Goal: Task Accomplishment & Management: Complete application form

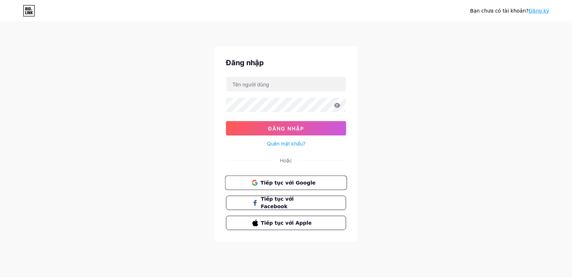
click at [312, 187] on button "Tiếp tục với Google" at bounding box center [286, 182] width 122 height 15
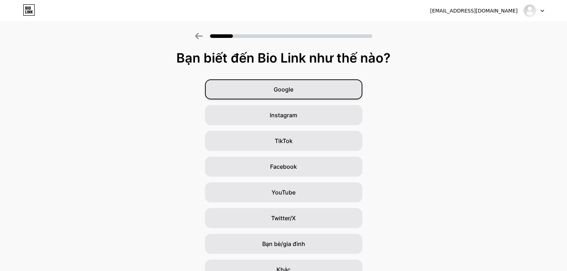
click at [312, 90] on div "Google" at bounding box center [283, 89] width 157 height 20
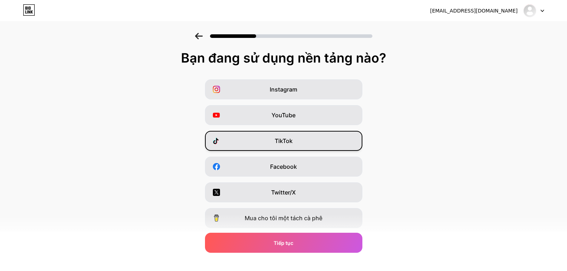
click at [279, 144] on font "TikTok" at bounding box center [284, 140] width 18 height 7
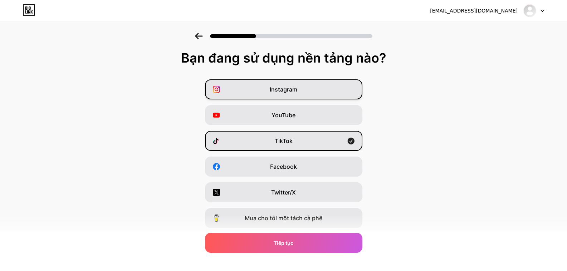
click at [297, 89] on font "Instagram" at bounding box center [284, 89] width 28 height 7
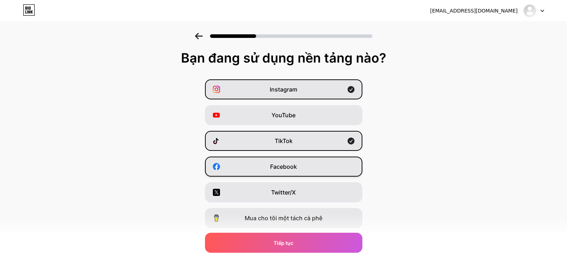
click at [303, 170] on div "Facebook" at bounding box center [283, 167] width 157 height 20
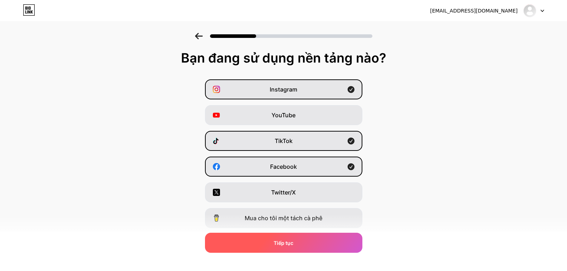
click at [300, 241] on div "Tiếp tục" at bounding box center [283, 243] width 157 height 20
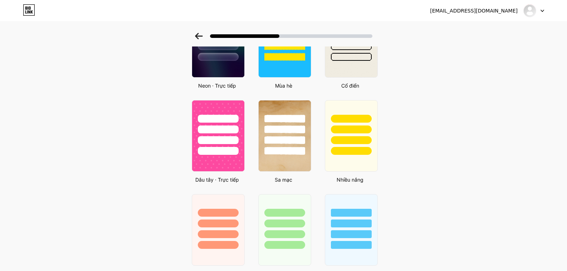
scroll to position [429, 0]
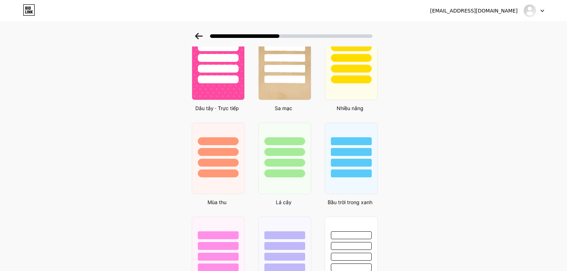
click at [233, 177] on div at bounding box center [218, 174] width 41 height 8
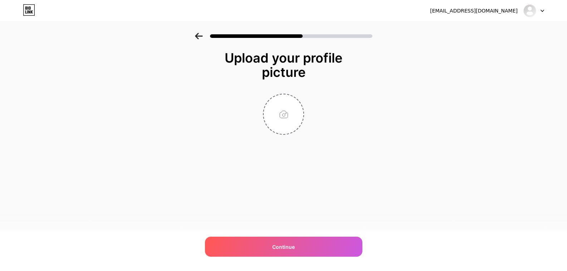
scroll to position [0, 0]
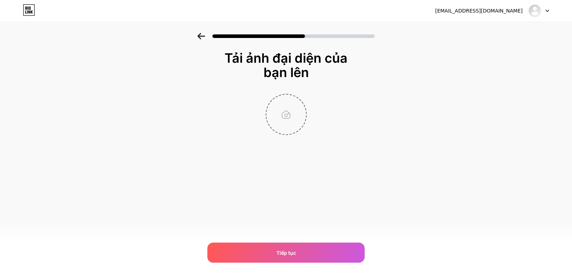
click at [285, 123] on input "file" at bounding box center [287, 114] width 40 height 40
type input "C:\fakepath\Logo.png"
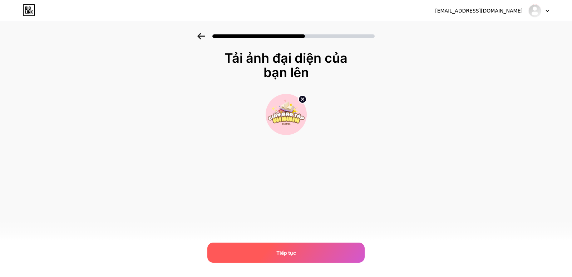
click at [309, 250] on div "Tiếp tục" at bounding box center [285, 252] width 157 height 20
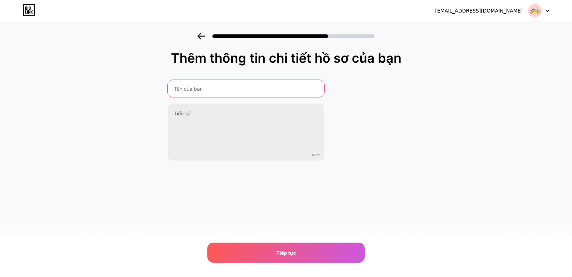
click at [269, 87] on input "text" at bounding box center [246, 88] width 157 height 17
type input "Winwinschool"
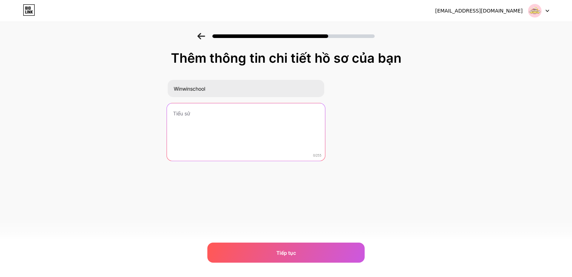
click at [258, 133] on textarea at bounding box center [246, 132] width 158 height 58
type textarea "O"
type textarea "Ơ"
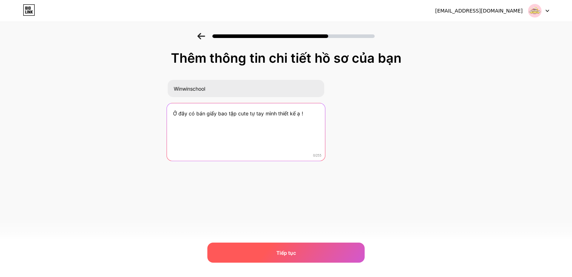
type textarea "Ở đây có bán giấy bao tập cute tự tay mình thiết kế ạ !"
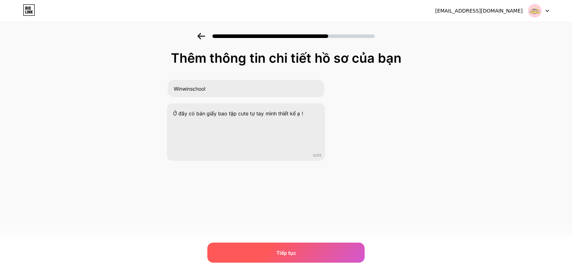
click at [249, 252] on div "Tiếp tục" at bounding box center [285, 252] width 157 height 20
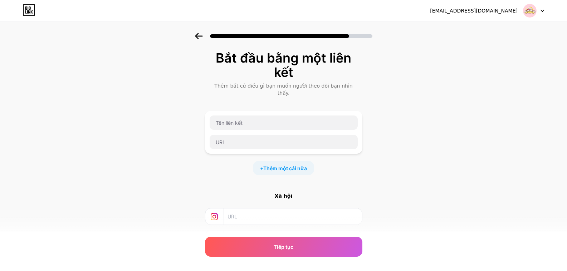
scroll to position [56, 0]
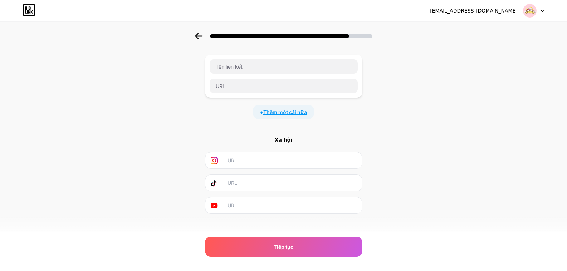
click at [295, 109] on font "Thêm một cái nữa" at bounding box center [285, 112] width 44 height 6
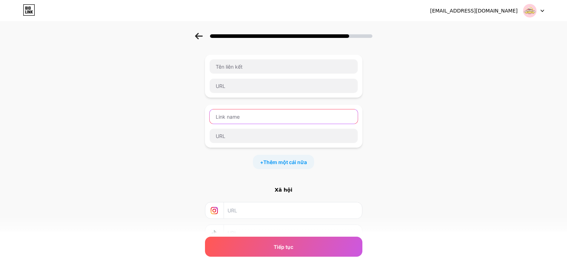
click at [282, 112] on input "text" at bounding box center [284, 116] width 148 height 14
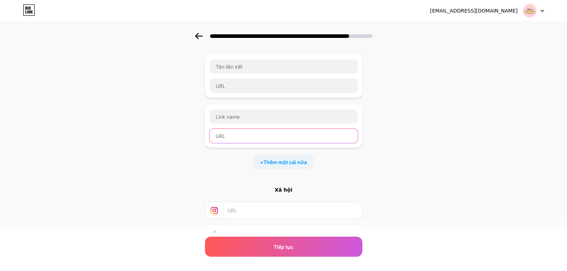
click at [242, 130] on input "text" at bounding box center [284, 136] width 148 height 14
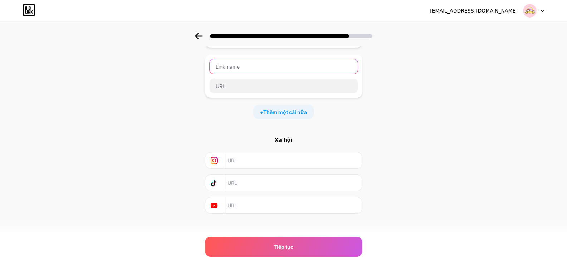
click at [269, 63] on input "text" at bounding box center [284, 66] width 148 height 14
type input "Shopee của shop mình nè !"
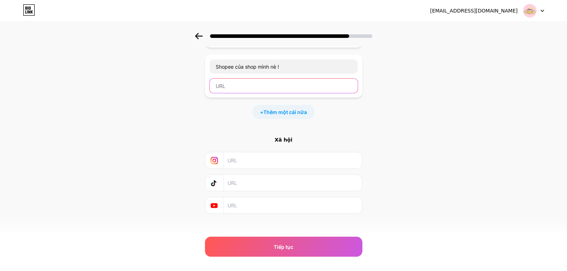
click at [236, 80] on input "text" at bounding box center [284, 86] width 148 height 14
paste input "[URL][DOMAIN_NAME]"
type input "[URL][DOMAIN_NAME]"
click at [427, 122] on div "Bắt đầu bằng một liên kết Thêm bất cứ điều gì bạn muốn người theo dõi bạn nhìn …" at bounding box center [283, 88] width 567 height 323
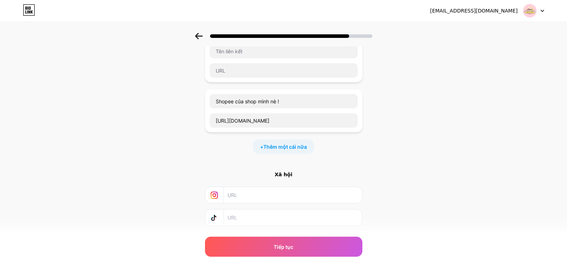
scroll to position [0, 0]
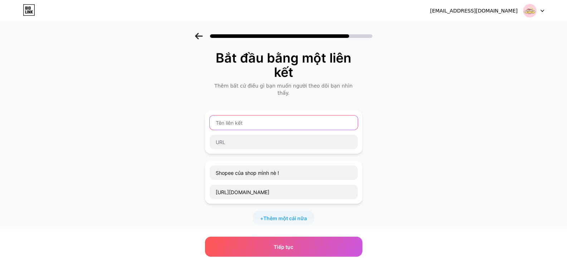
click at [222, 116] on input "text" at bounding box center [284, 123] width 148 height 14
click at [532, 109] on div "Bắt đầu bằng một liên kết Thêm bất cứ điều gì bạn muốn người theo dõi bạn nhìn …" at bounding box center [283, 194] width 567 height 323
click at [264, 116] on input "text" at bounding box center [284, 123] width 148 height 14
type input "Zalo của shop nè !"
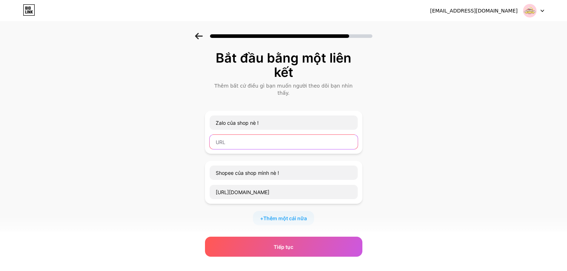
click at [246, 136] on input "text" at bounding box center [284, 142] width 148 height 14
paste input "[URL][DOMAIN_NAME]"
type input "[URL][DOMAIN_NAME]"
click at [405, 181] on div "Bắt đầu bằng một liên kết Thêm bất cứ điều gì bạn muốn người theo dõi bạn nhìn …" at bounding box center [283, 194] width 567 height 323
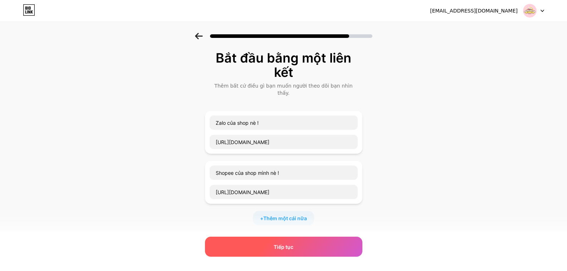
click at [285, 247] on font "Tiếp tục" at bounding box center [284, 247] width 20 height 6
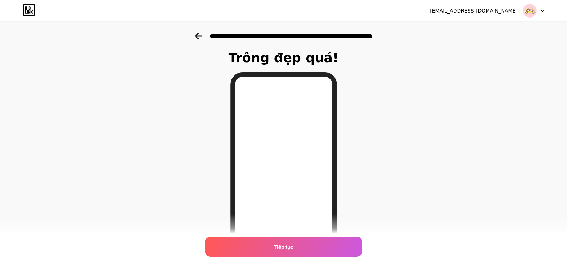
click at [401, 164] on div "Trông đẹp quá! Tiếp tục" at bounding box center [283, 182] width 567 height 298
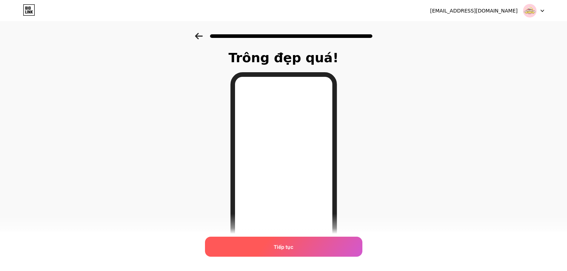
click at [298, 248] on div "Tiếp tục" at bounding box center [283, 247] width 157 height 20
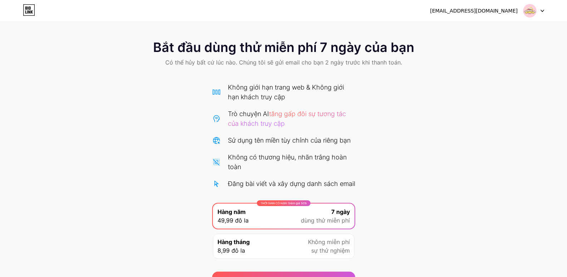
scroll to position [50, 0]
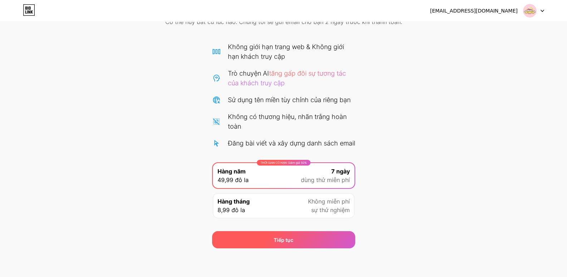
click at [318, 238] on div "Tiếp tục" at bounding box center [283, 239] width 143 height 17
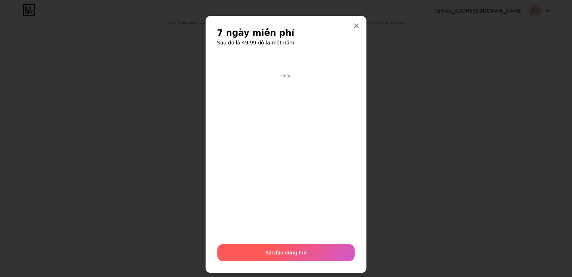
click at [295, 252] on font "Bắt đầu dùng thử" at bounding box center [286, 252] width 42 height 6
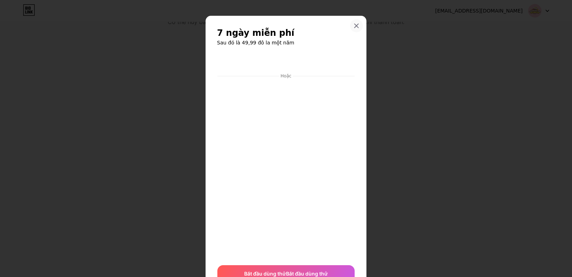
click at [356, 23] on icon at bounding box center [357, 26] width 6 height 6
